Goal: Information Seeking & Learning: Learn about a topic

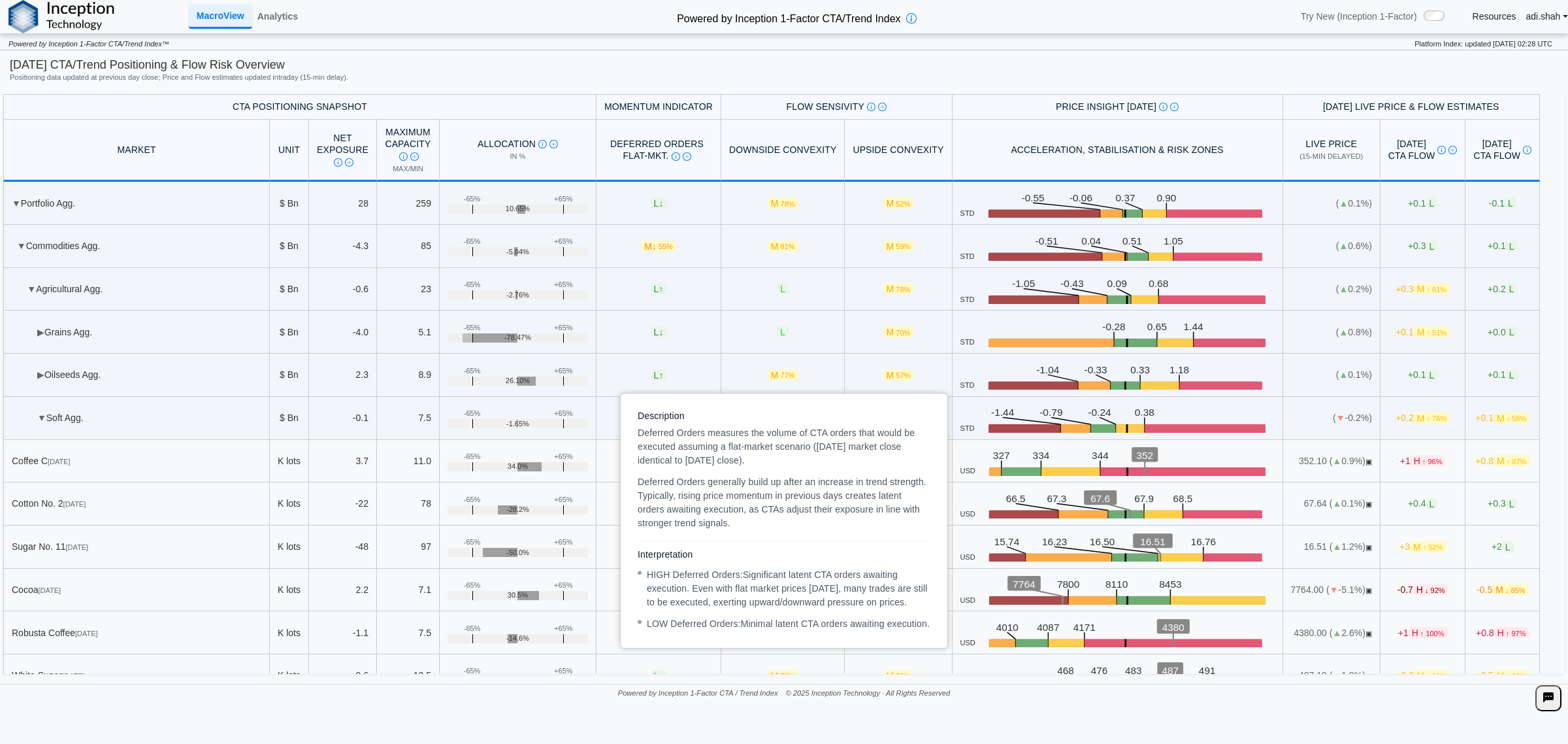
click at [683, 156] on img at bounding box center [687, 156] width 9 height 9
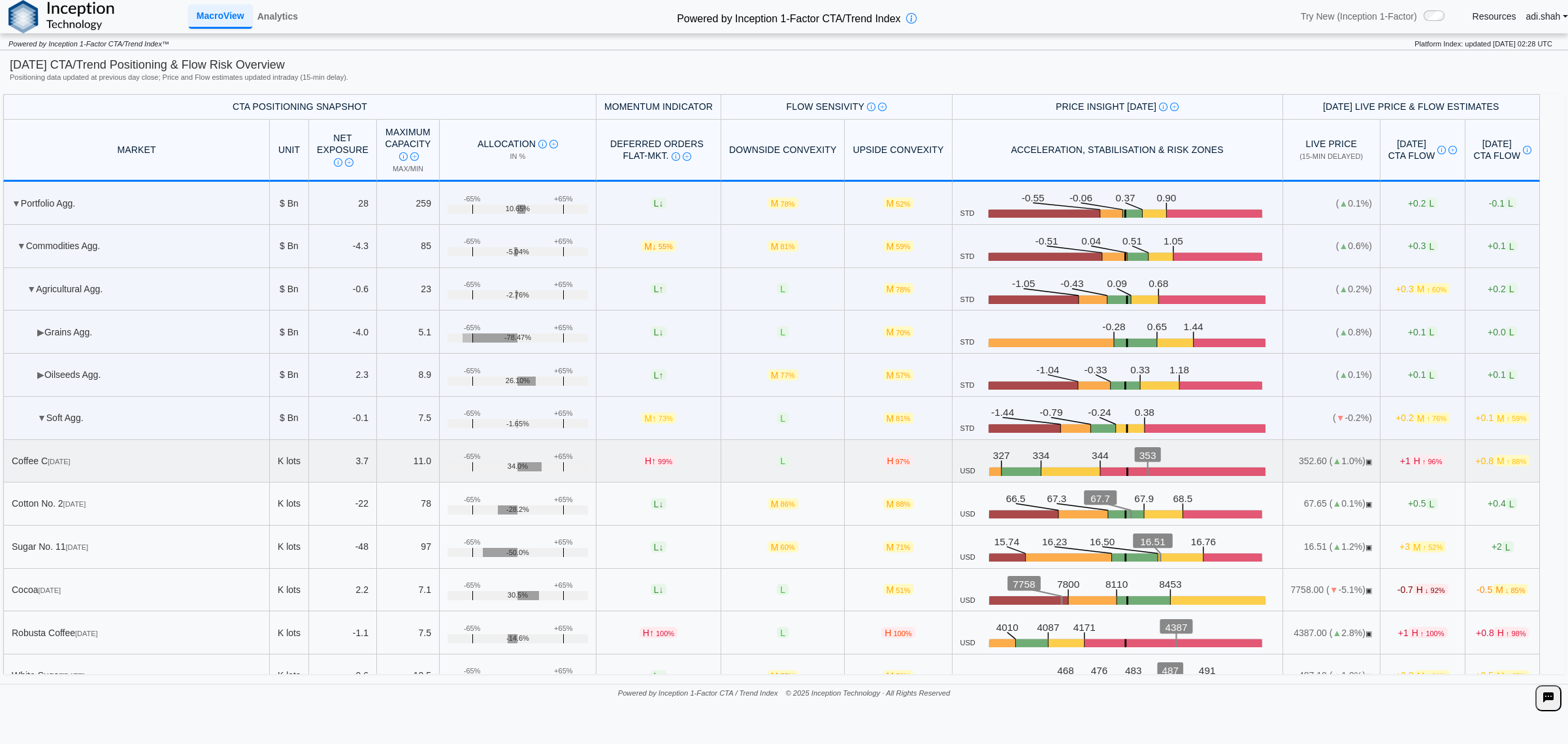
drag, startPoint x: 638, startPoint y: 465, endPoint x: 649, endPoint y: 461, distance: 11.7
click at [641, 465] on span "H ↑ 99%" at bounding box center [658, 460] width 34 height 11
click at [856, 459] on td "H 97%" at bounding box center [898, 461] width 107 height 43
click at [79, 72] on div "[DATE] CTA/Trend Positioning & Flow Risk Overview" at bounding box center [784, 65] width 1549 height 17
click at [31, 22] on img at bounding box center [61, 17] width 106 height 33
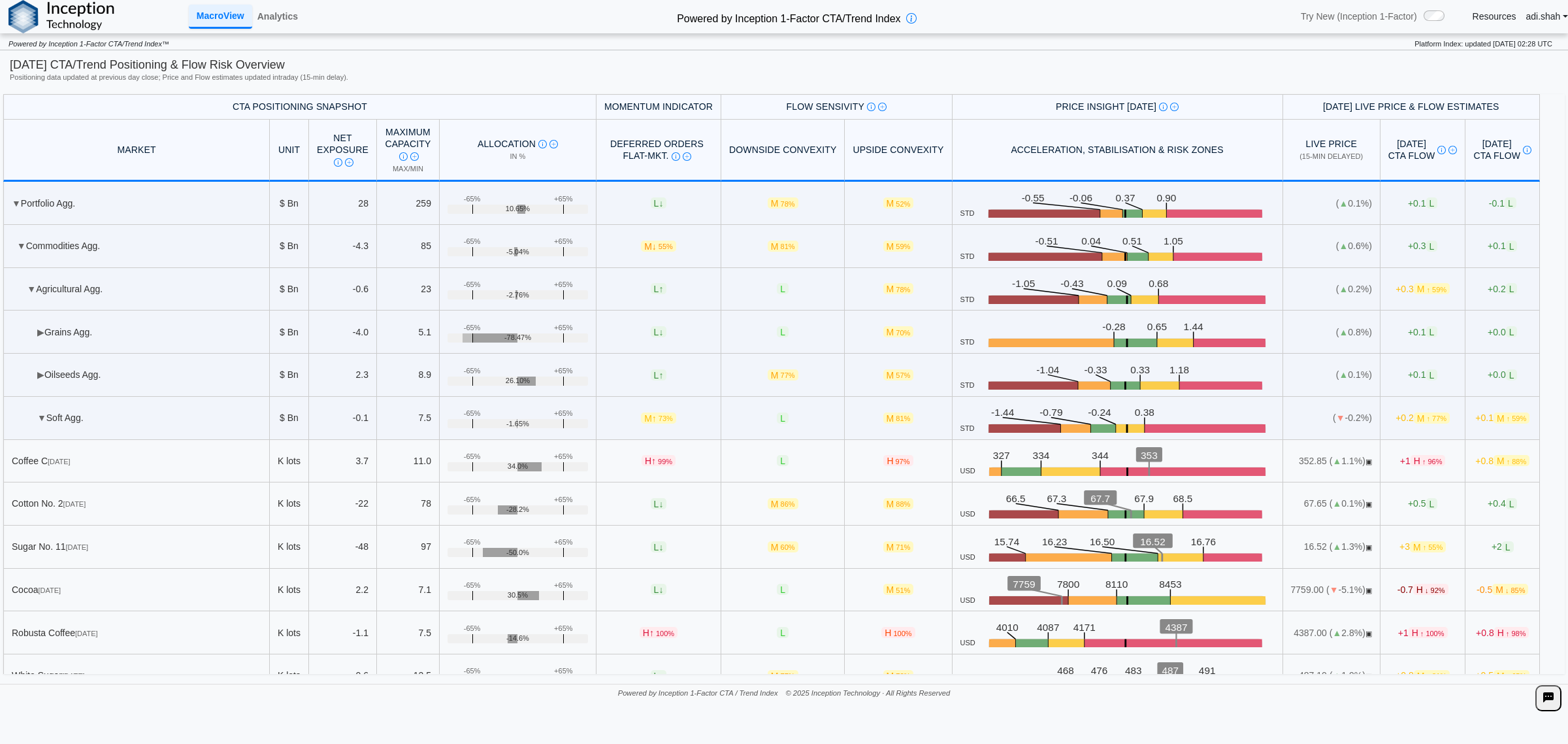
click at [300, 105] on th "CTA Positioning Snapshot" at bounding box center [300, 107] width 593 height 25
click at [278, 17] on link "Analytics" at bounding box center [277, 16] width 51 height 22
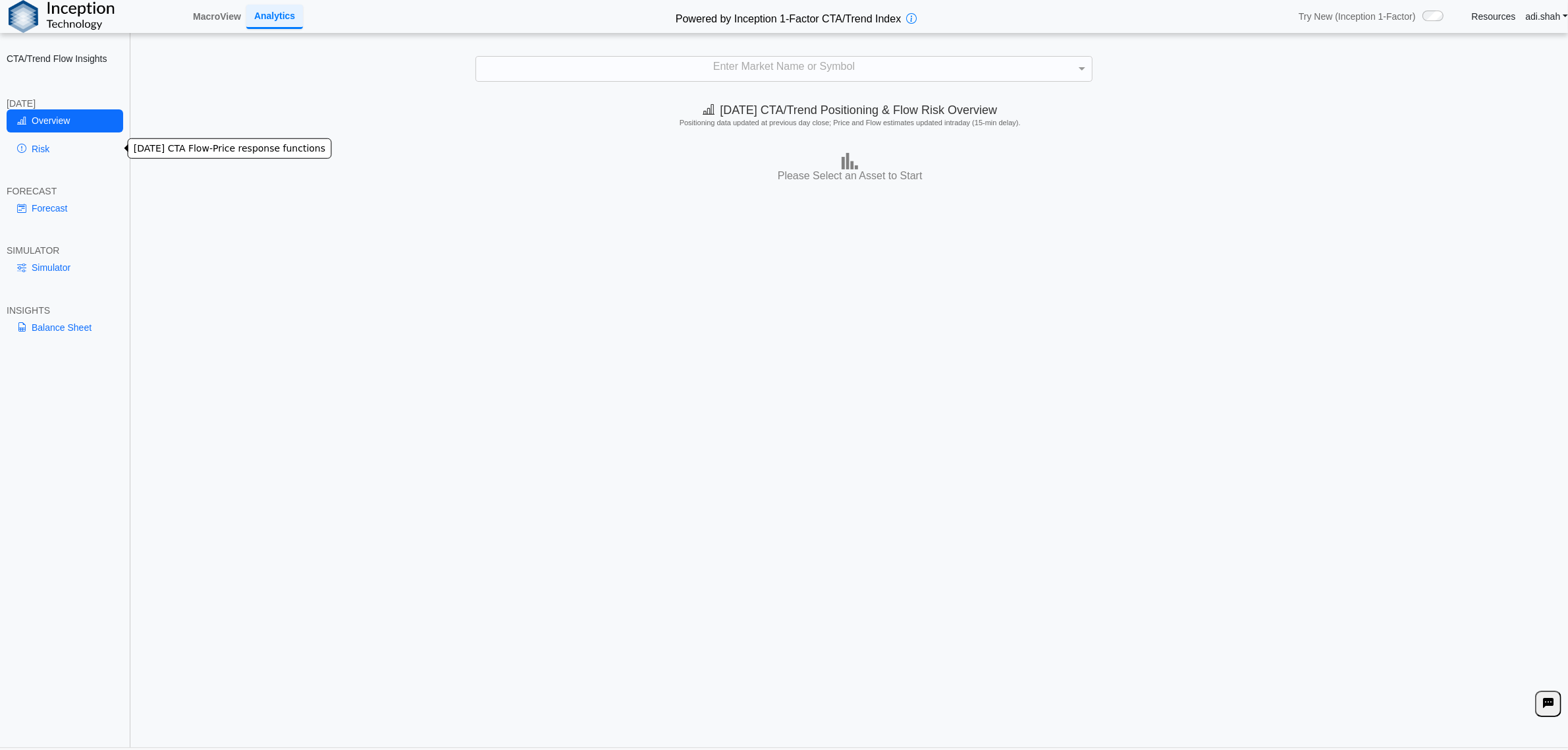
click at [41, 143] on link "Risk" at bounding box center [65, 149] width 117 height 23
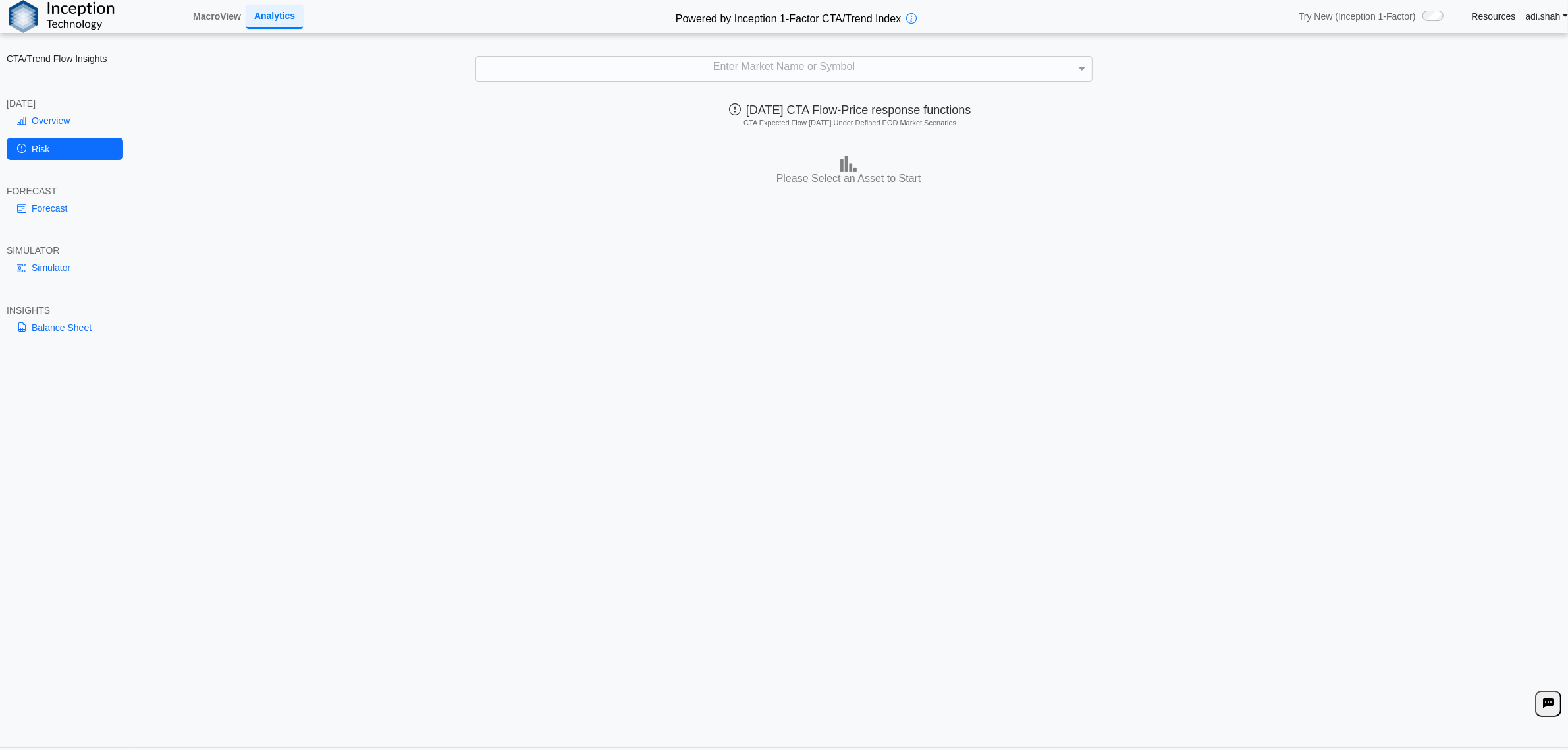
click at [803, 88] on div "**********" at bounding box center [784, 382] width 1568 height 764
click at [800, 76] on div "Enter Market Name or Symbol" at bounding box center [784, 68] width 615 height 24
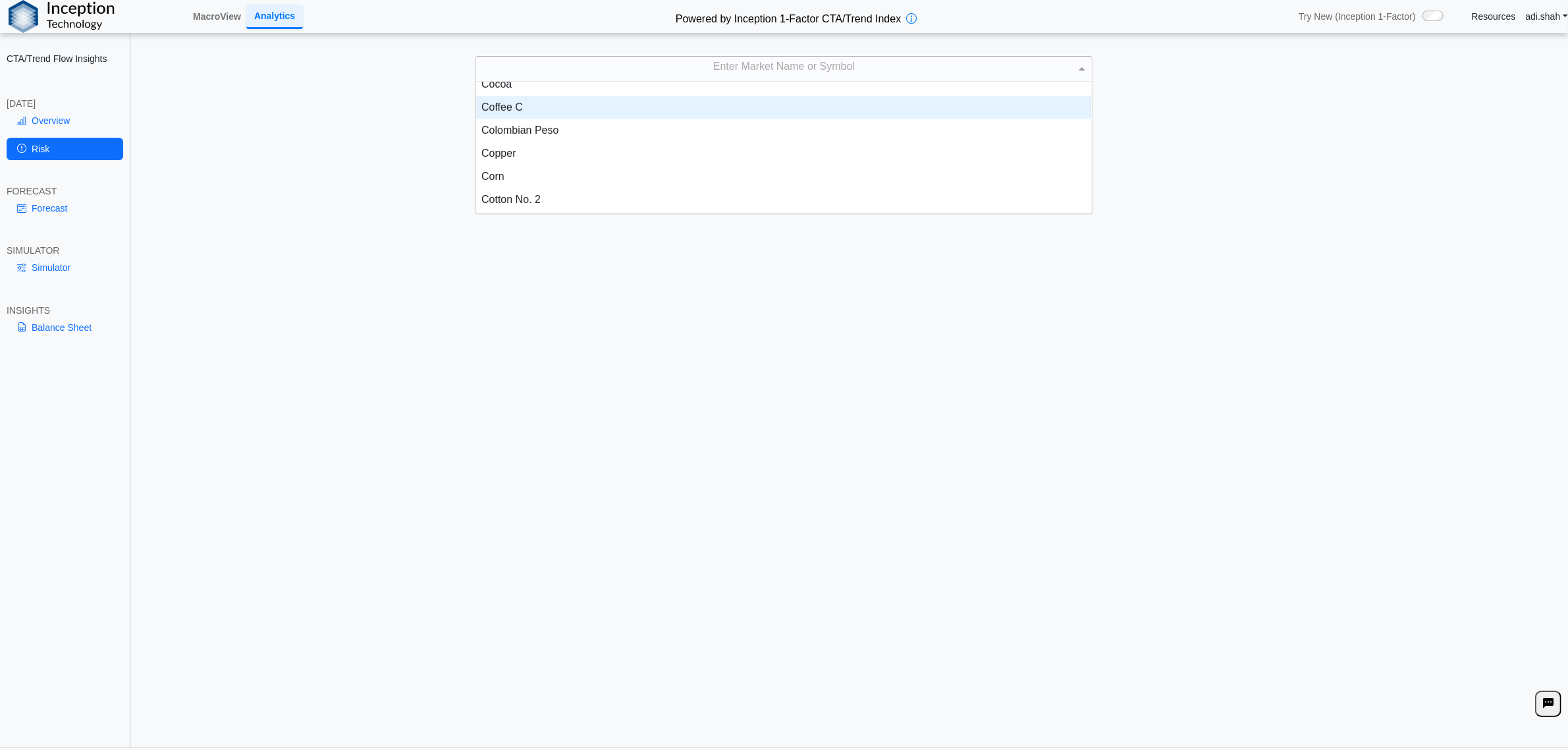
scroll to position [494, 0]
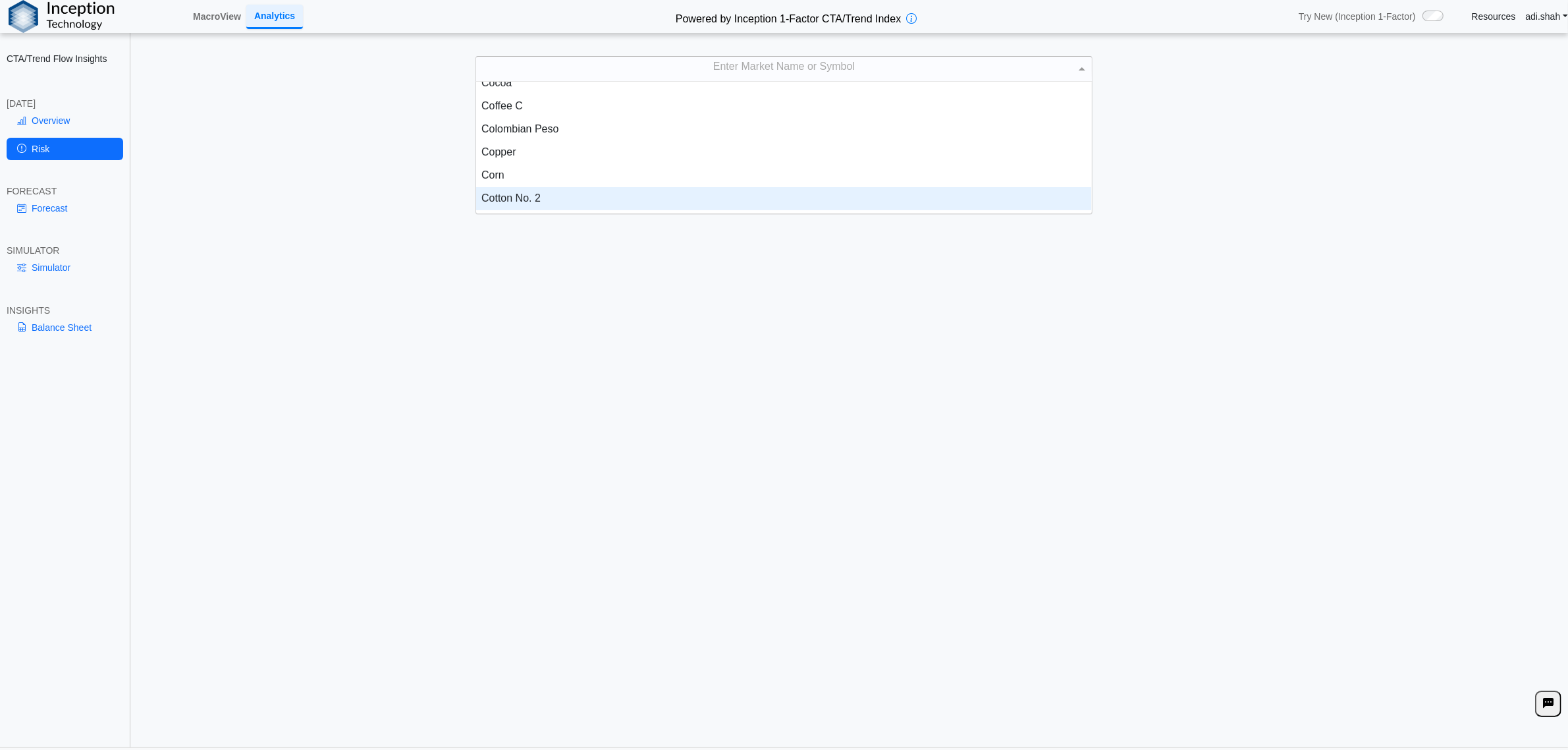
click at [534, 190] on div "Cotton No. 2" at bounding box center [784, 199] width 615 height 23
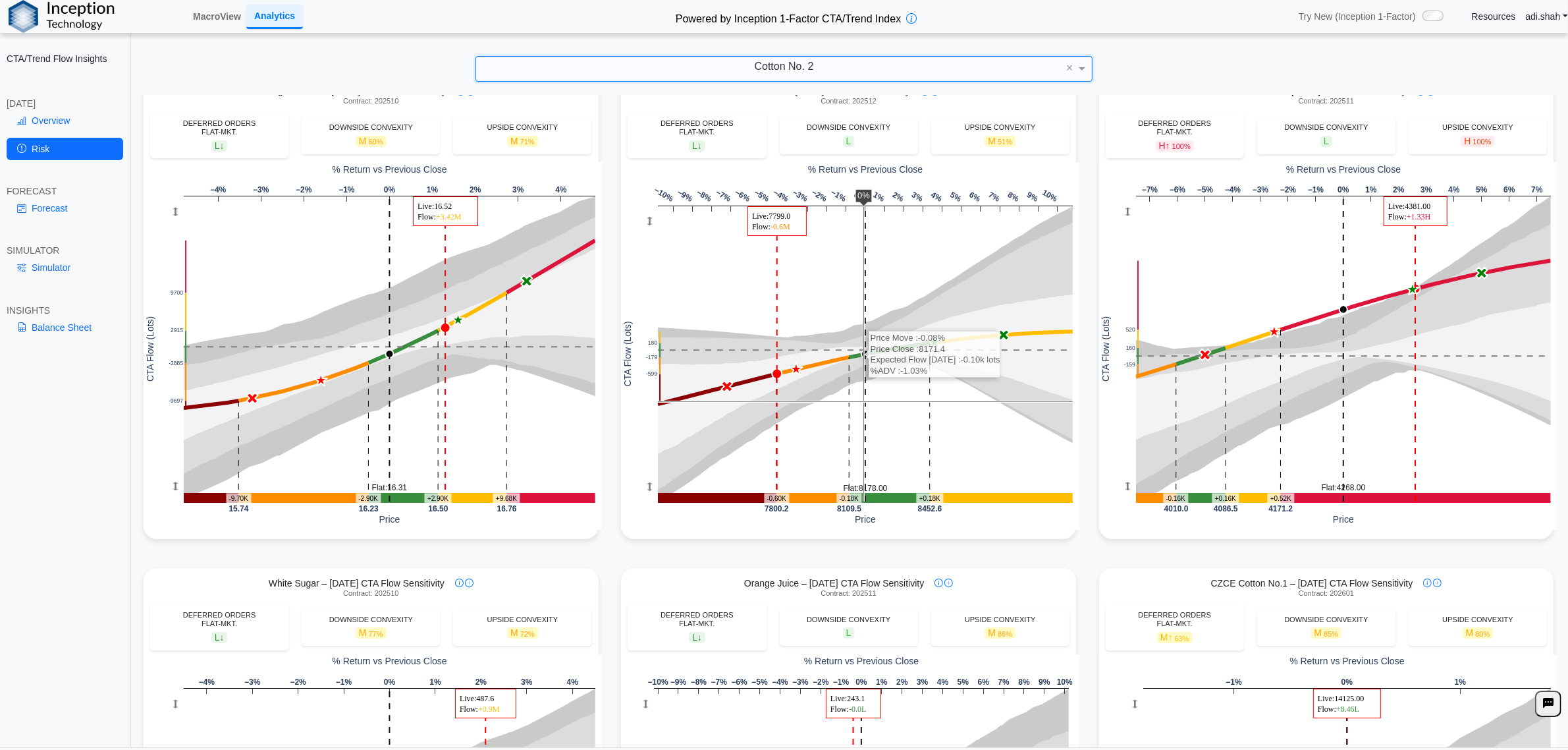
scroll to position [659, 0]
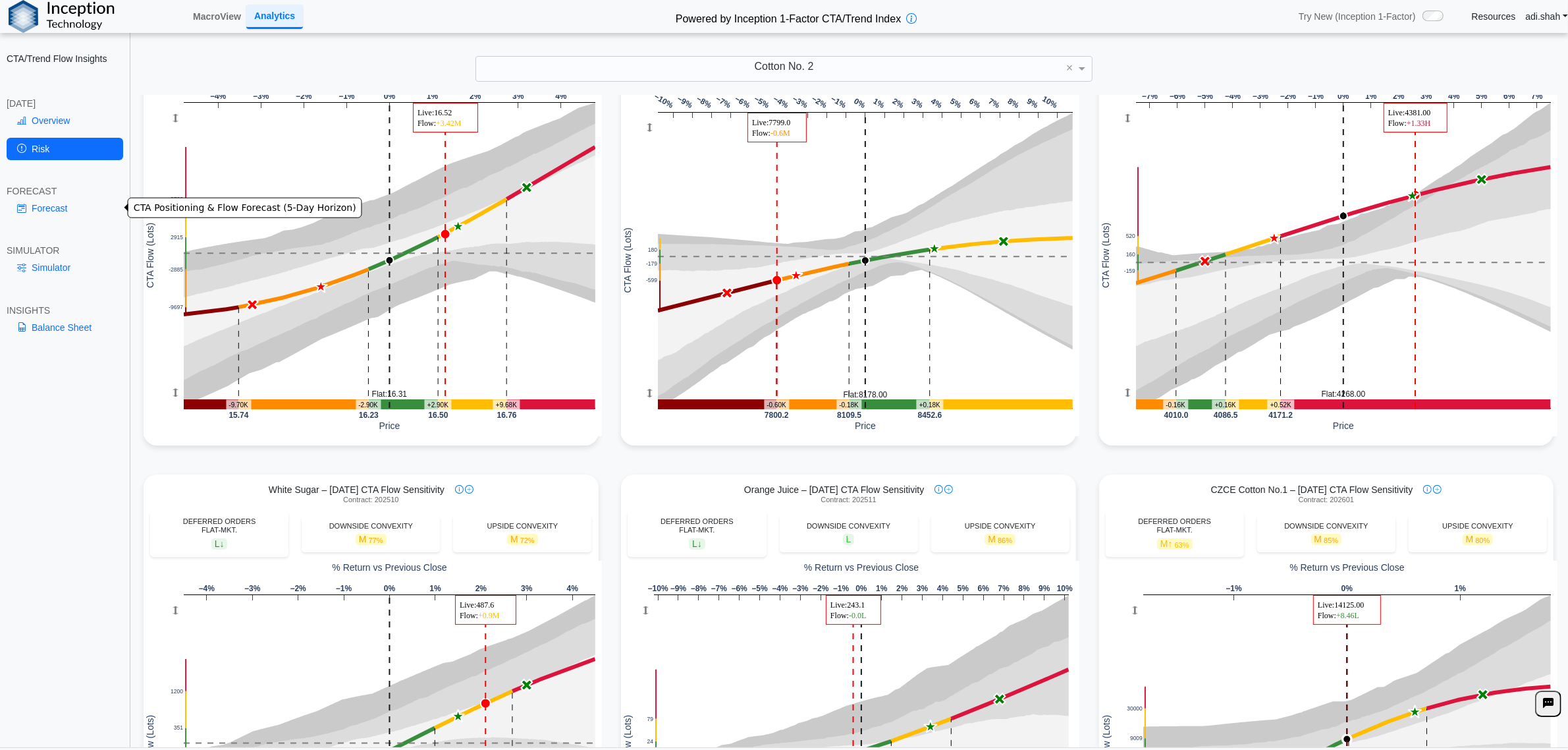
click at [73, 208] on link "Forecast" at bounding box center [65, 208] width 117 height 23
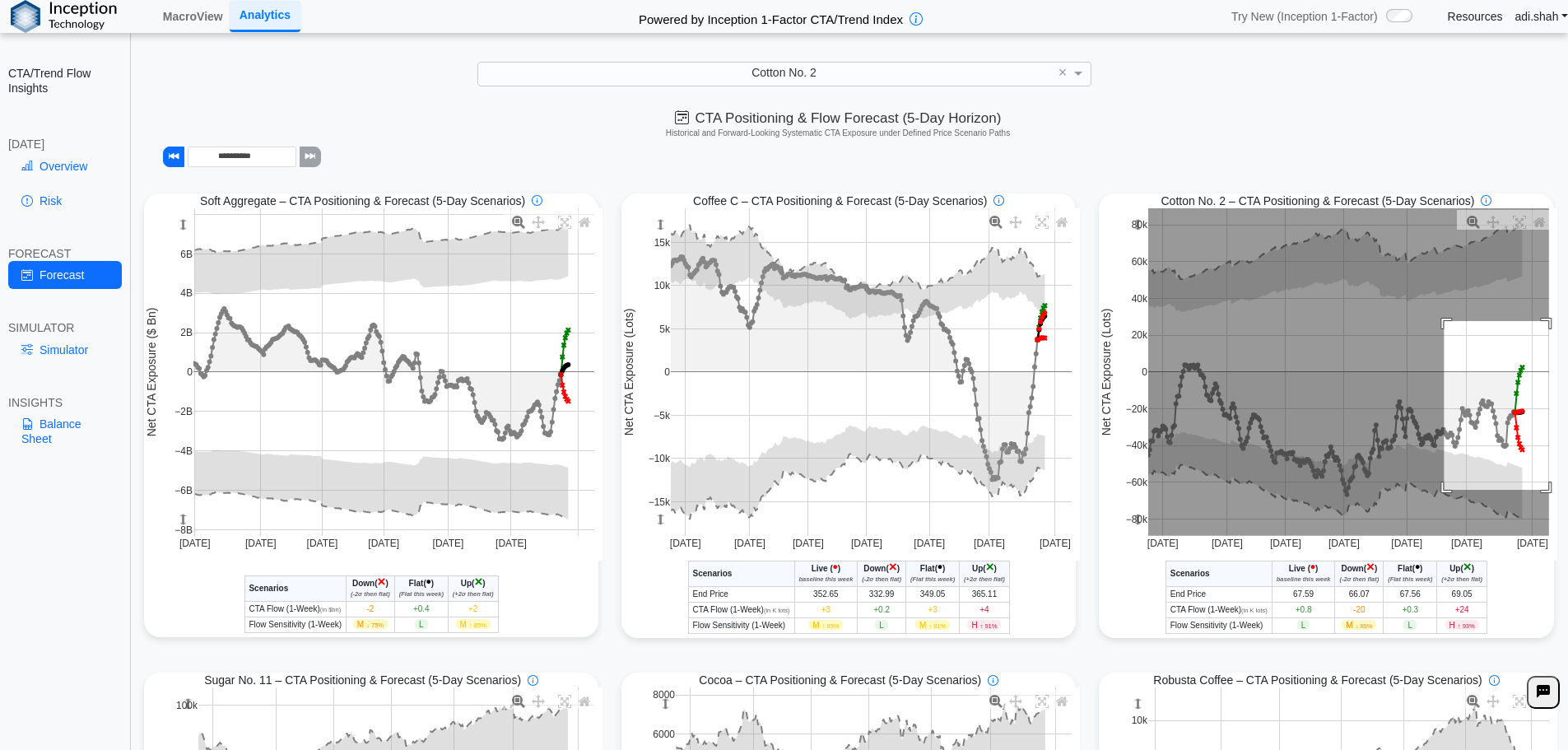
drag, startPoint x: 1435, startPoint y: 322, endPoint x: 1541, endPoint y: 491, distance: 199.5
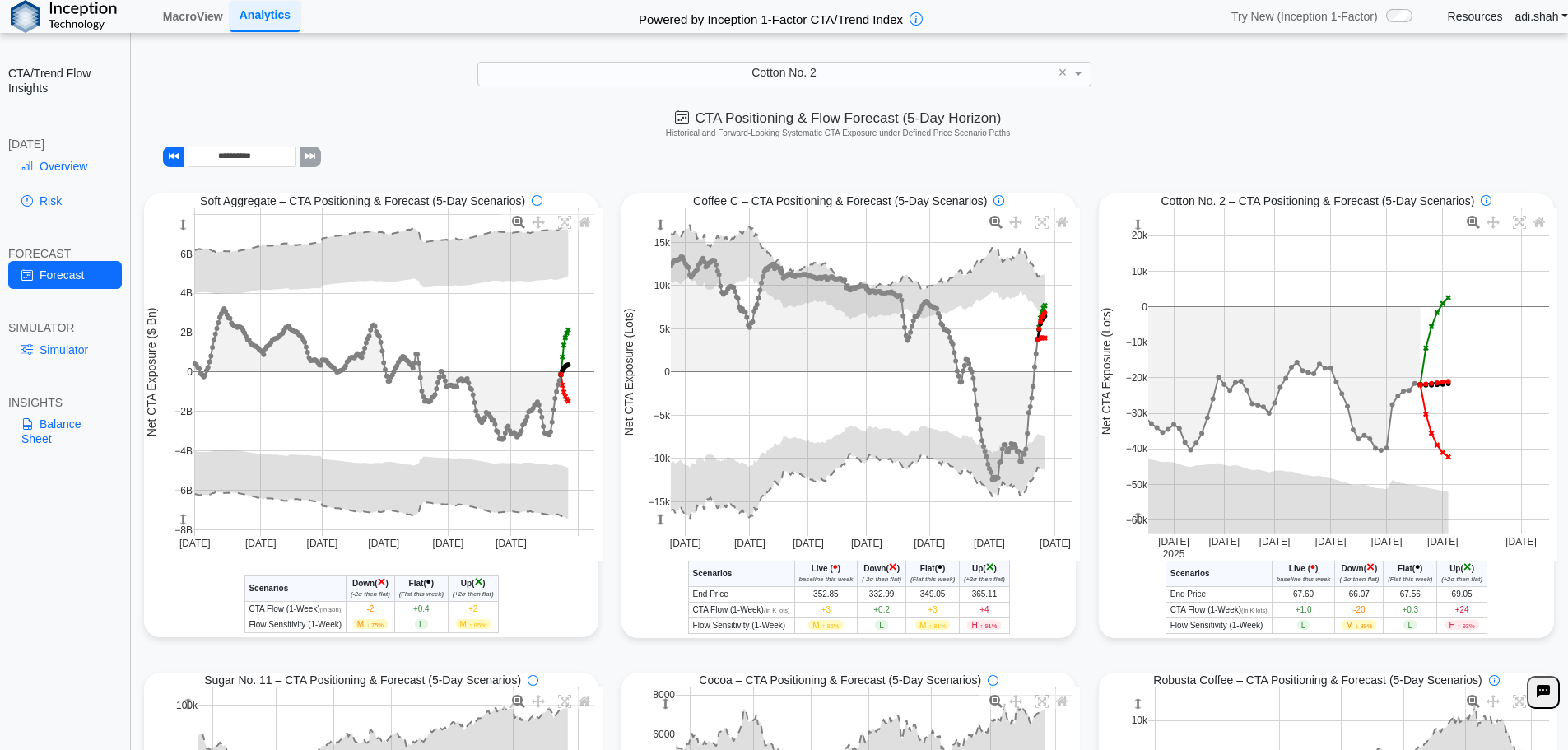
click at [1110, 613] on div "Cotton No. 2 - CTA/Trend Conditional Market Forecast - [DATE] Scenarios Live ( …" at bounding box center [1326, 597] width 455 height 74
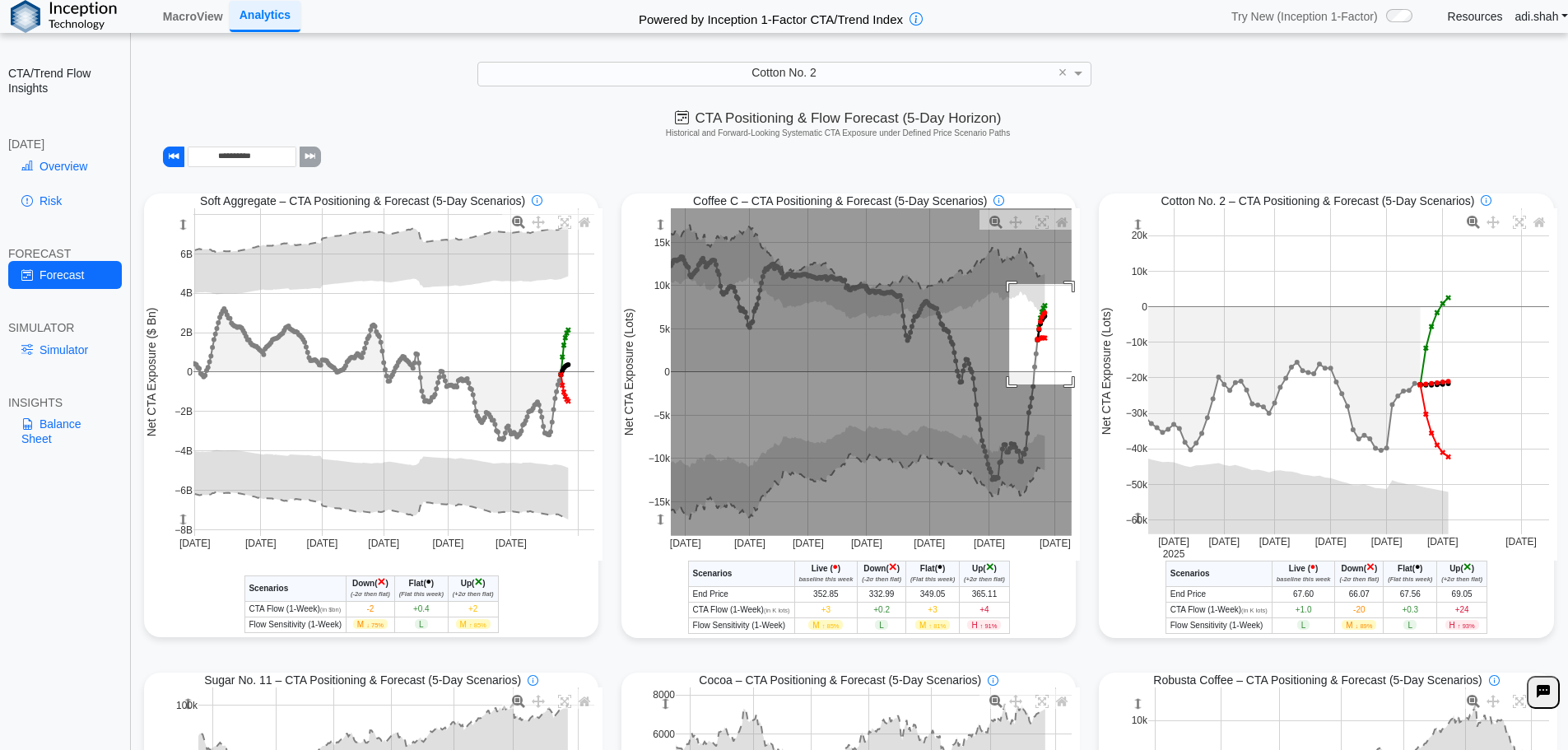
drag, startPoint x: 1003, startPoint y: 286, endPoint x: 1080, endPoint y: 386, distance: 126.2
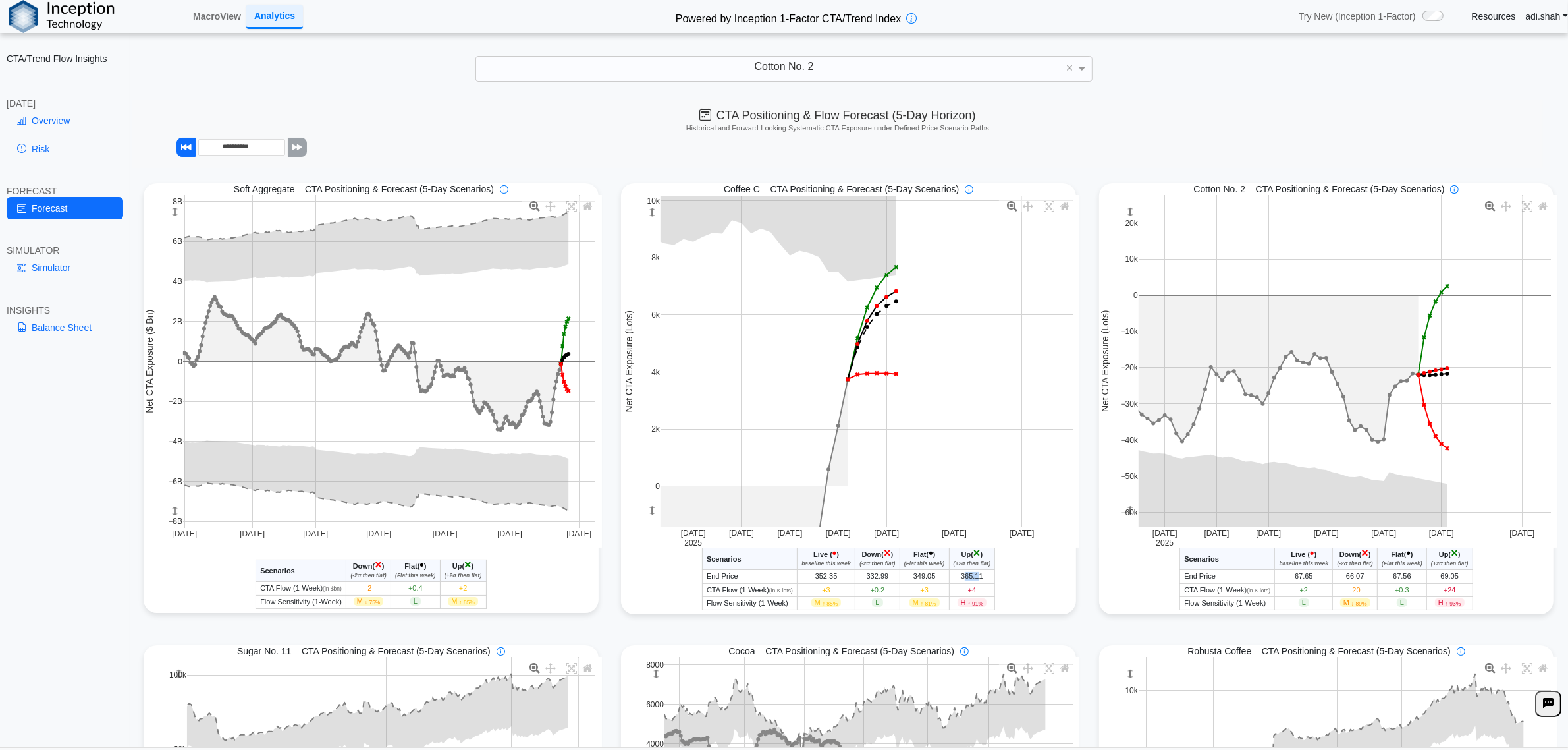
drag, startPoint x: 975, startPoint y: 578, endPoint x: 960, endPoint y: 578, distance: 15.0
click at [960, 578] on td "365.11" at bounding box center [972, 576] width 46 height 13
click at [952, 577] on td "365.11" at bounding box center [972, 576] width 46 height 13
